Goal: Navigation & Orientation: Find specific page/section

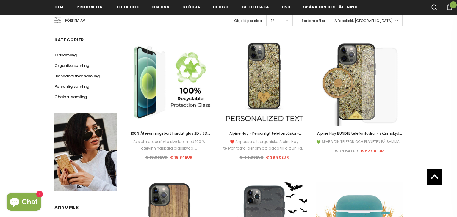
scroll to position [83, 0]
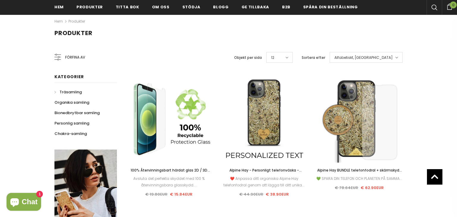
click at [60, 92] on span "Träsamling" at bounding box center [70, 92] width 22 height 6
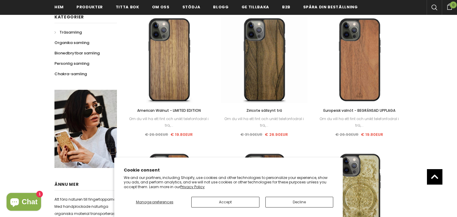
scroll to position [150, 0]
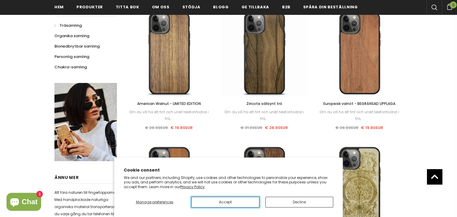
click at [234, 203] on button "Accept" at bounding box center [225, 202] width 68 height 11
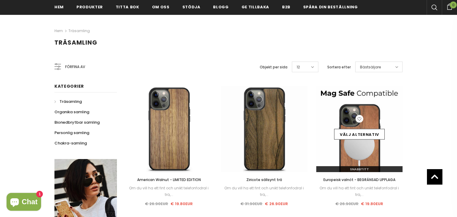
scroll to position [0, 0]
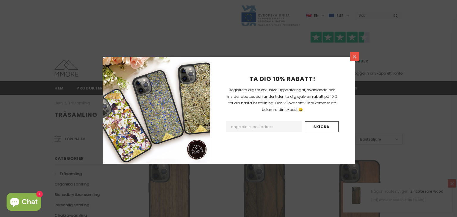
click at [353, 59] on icon at bounding box center [354, 56] width 5 height 5
